Goal: Transaction & Acquisition: Purchase product/service

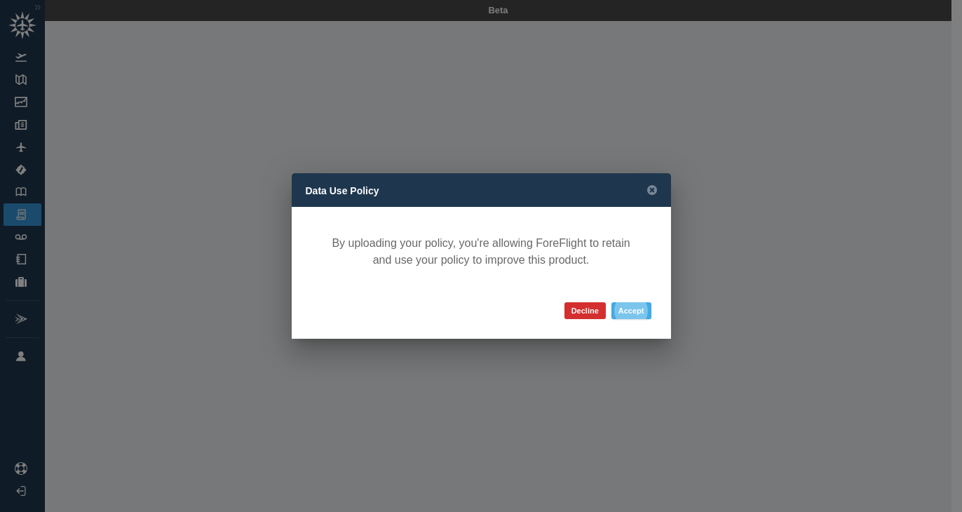
click at [629, 314] on button "Accept" at bounding box center [632, 310] width 40 height 17
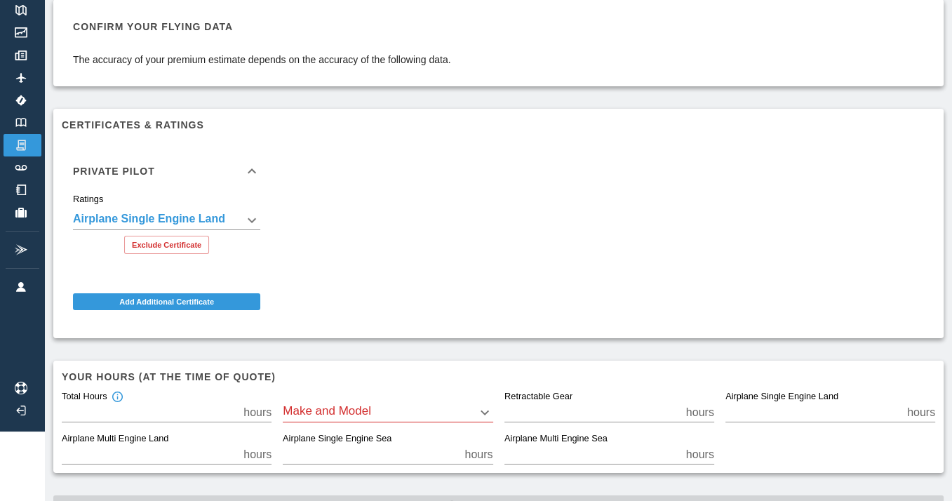
scroll to position [115, 0]
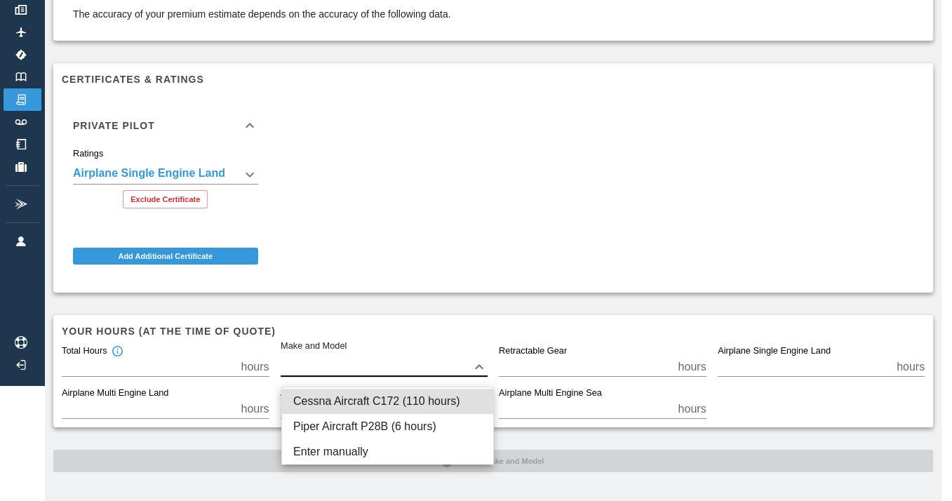
click at [317, 368] on body "**********" at bounding box center [476, 135] width 952 height 501
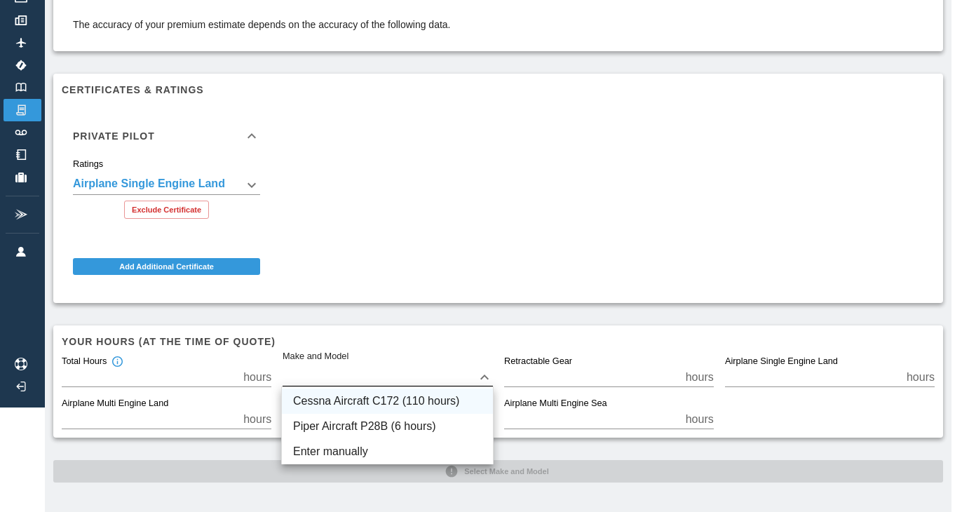
click at [337, 396] on li "Cessna Aircraft C172 (110 hours)" at bounding box center [387, 401] width 211 height 25
type input "****"
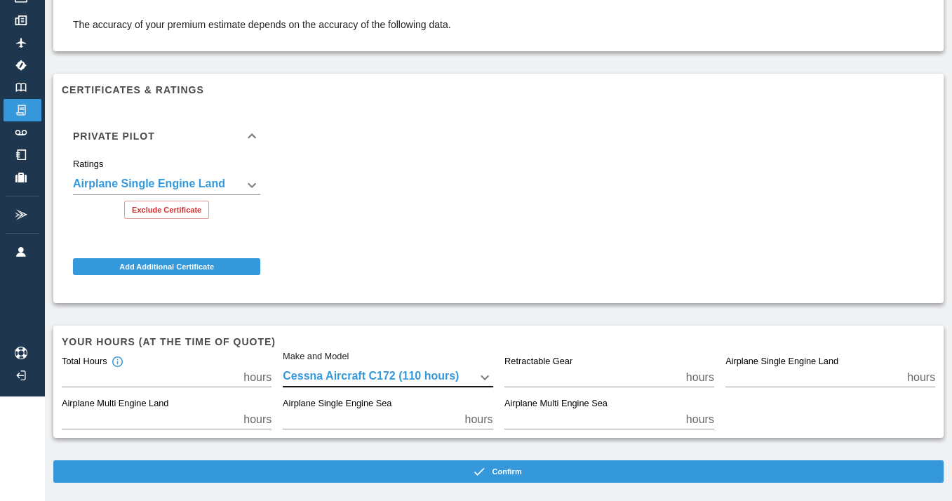
scroll to position [115, 0]
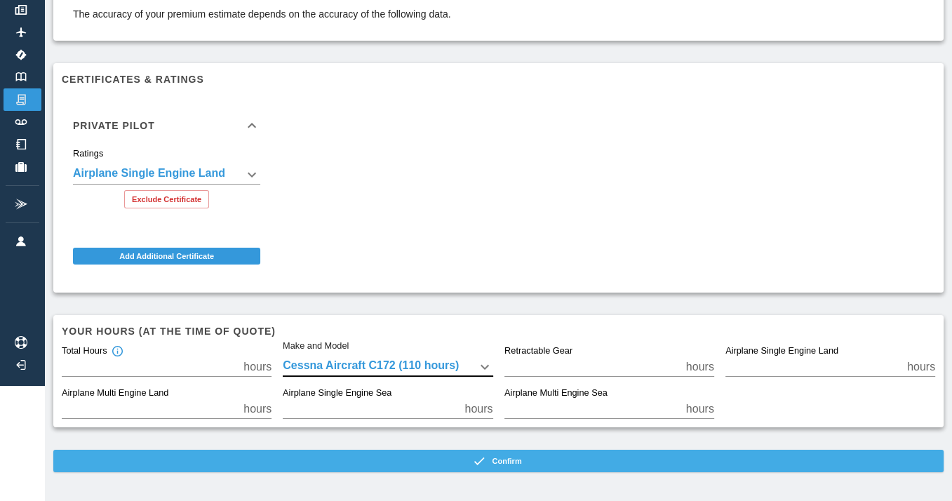
click at [512, 461] on button "Confirm" at bounding box center [498, 461] width 890 height 22
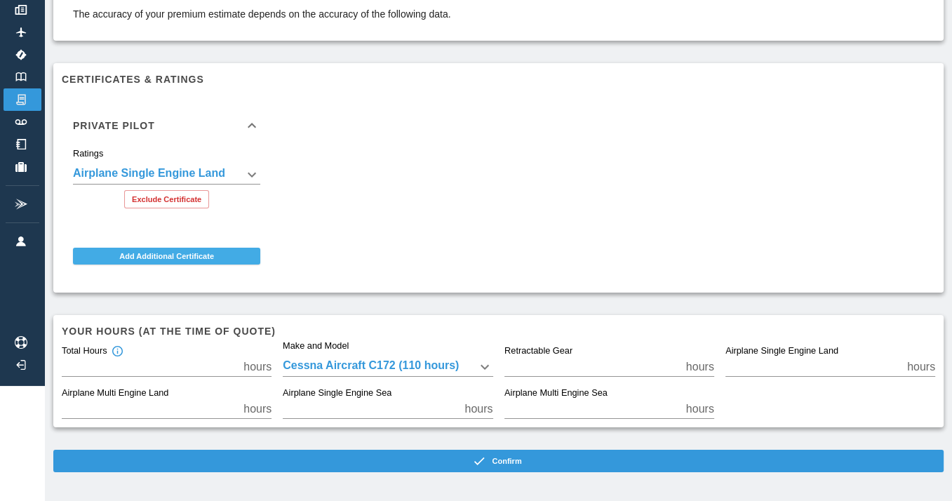
click at [165, 252] on button "Add Additional Certificate" at bounding box center [166, 256] width 187 height 17
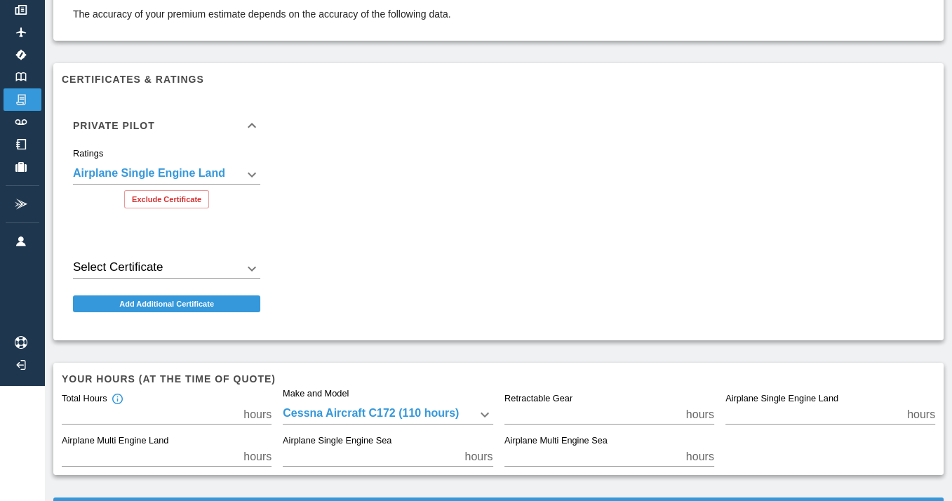
click at [254, 265] on body "**********" at bounding box center [476, 135] width 952 height 501
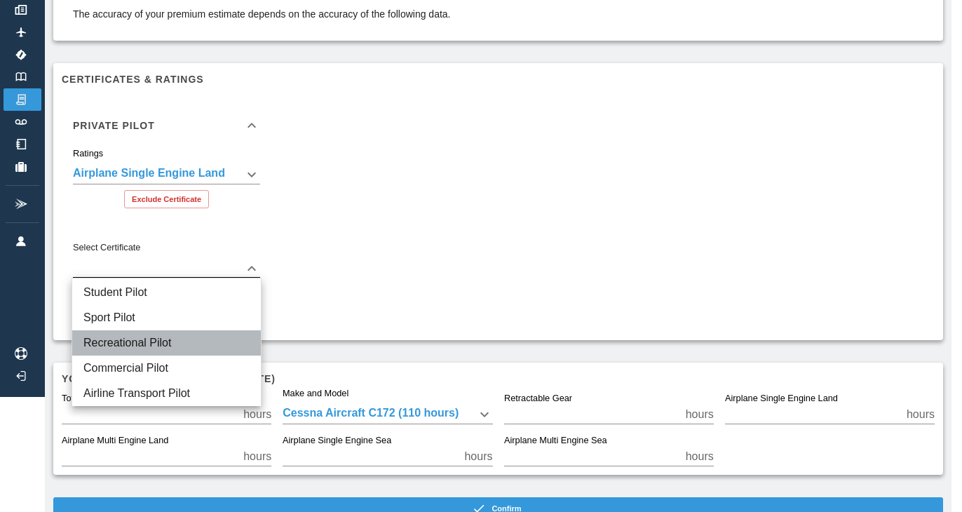
click at [134, 344] on li "Recreational Pilot" at bounding box center [166, 342] width 189 height 25
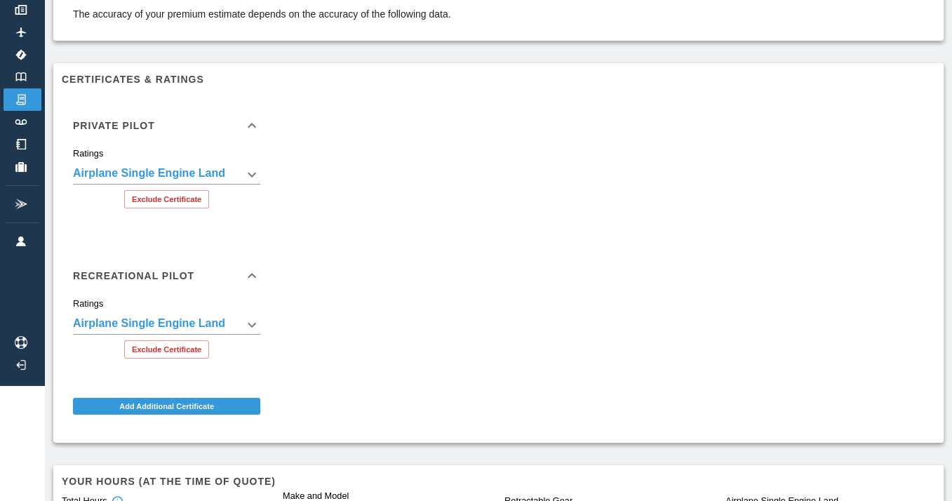
scroll to position [265, 0]
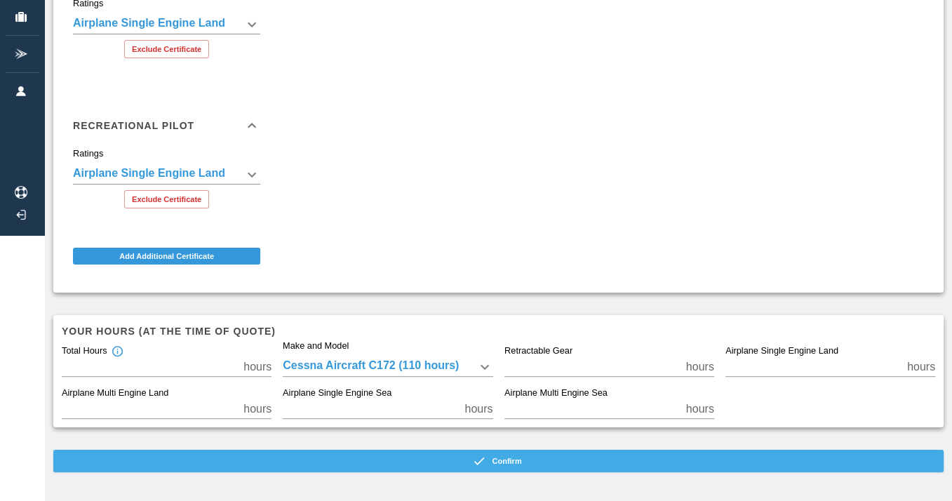
click at [516, 468] on button "Confirm" at bounding box center [498, 461] width 890 height 22
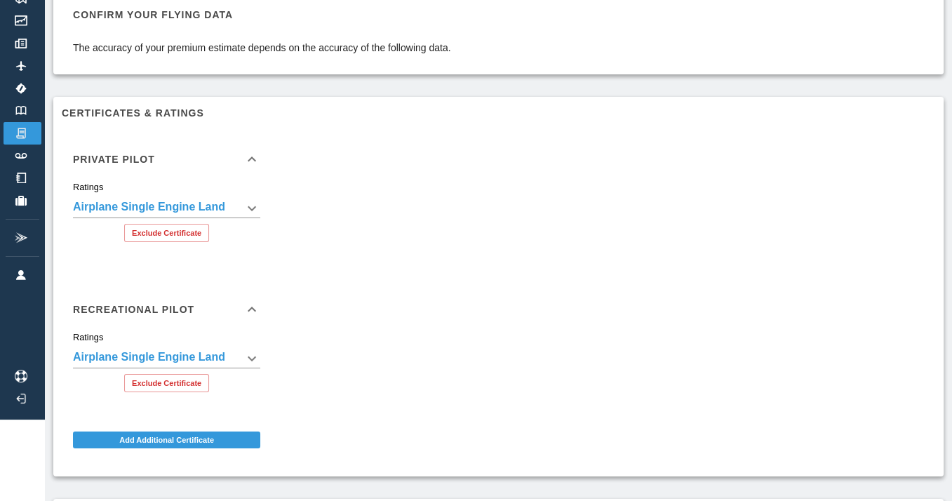
scroll to position [0, 0]
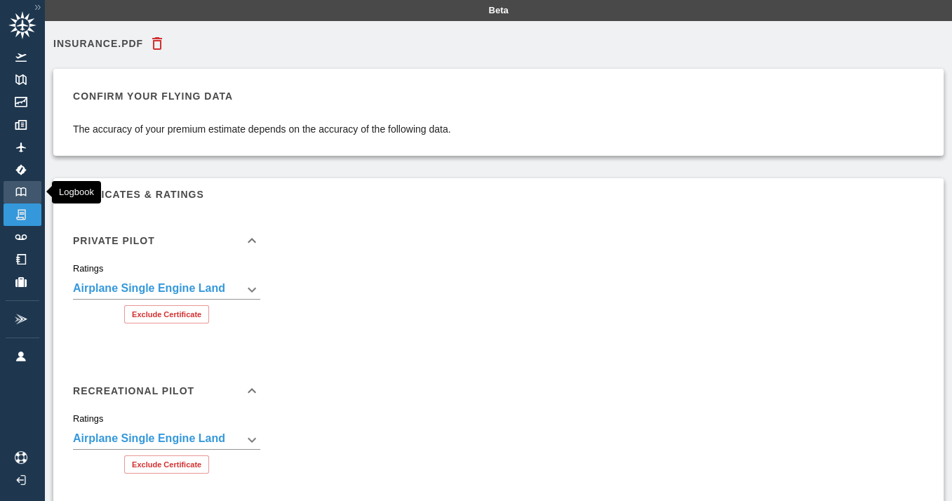
click at [25, 182] on link "Logbook" at bounding box center [23, 192] width 38 height 22
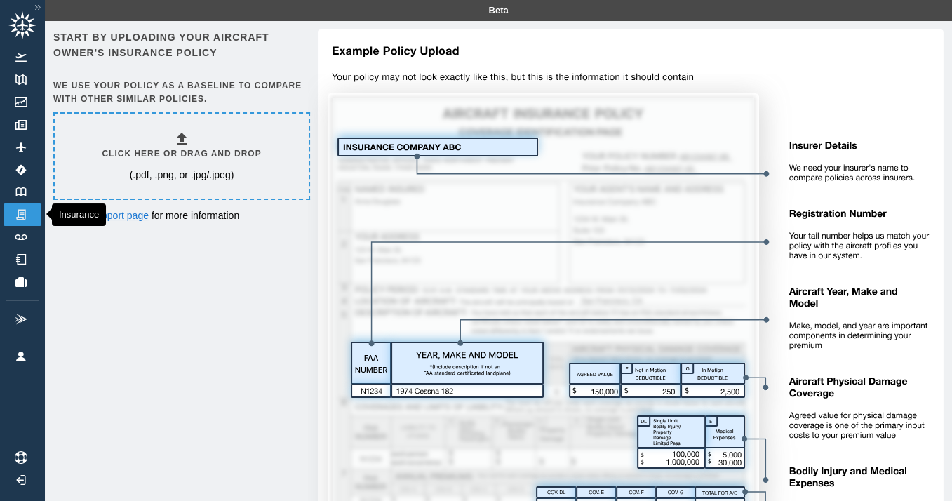
click at [8, 215] on link "Insurance" at bounding box center [23, 214] width 38 height 22
click at [18, 188] on img at bounding box center [20, 191] width 15 height 9
